Goal: Unclear

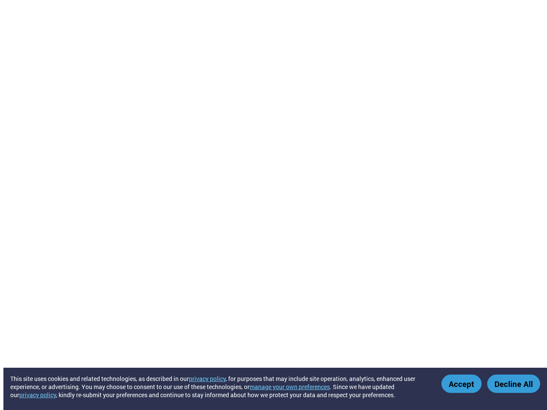
click at [295, 386] on button "manage your own preferences" at bounding box center [289, 387] width 80 height 8
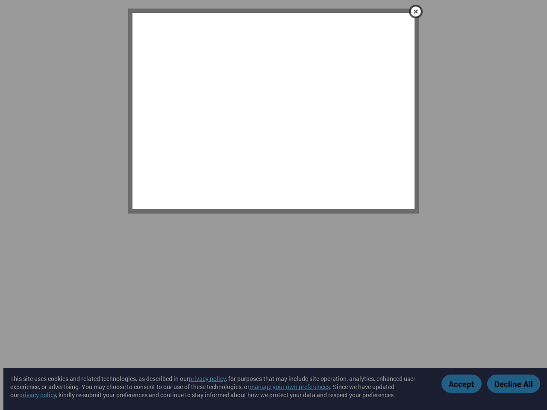
click at [462, 383] on div at bounding box center [273, 205] width 547 height 410
click at [513, 383] on div at bounding box center [273, 205] width 547 height 410
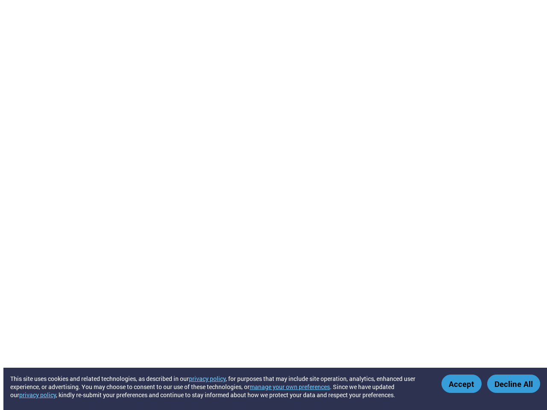
click at [295, 386] on button "manage your own preferences" at bounding box center [289, 387] width 80 height 8
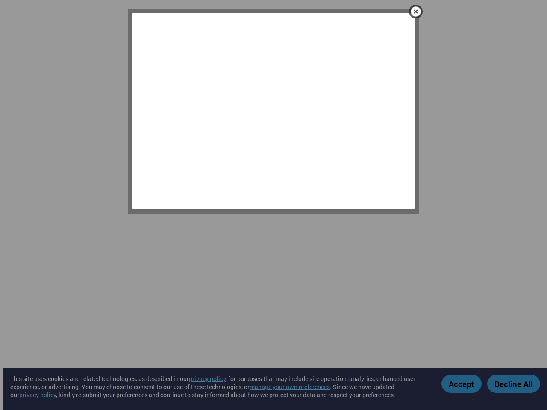
click at [462, 383] on div at bounding box center [273, 205] width 547 height 410
click at [513, 383] on div at bounding box center [273, 205] width 547 height 410
